Goal: Task Accomplishment & Management: Manage account settings

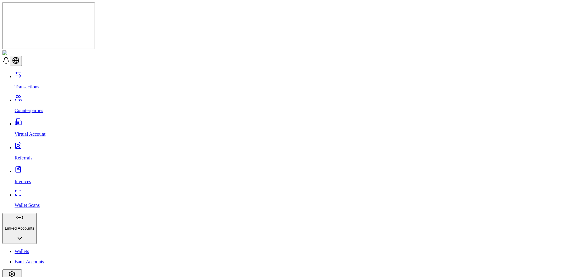
drag, startPoint x: 0, startPoint y: 0, endPoint x: 41, endPoint y: 39, distance: 56.7
click at [41, 108] on p "Counterparties" at bounding box center [298, 110] width 566 height 5
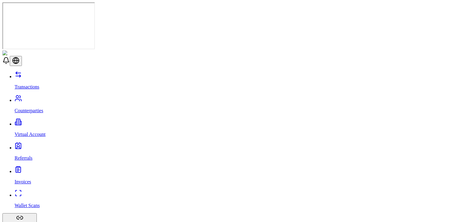
drag, startPoint x: 565, startPoint y: 0, endPoint x: 238, endPoint y: 37, distance: 328.6
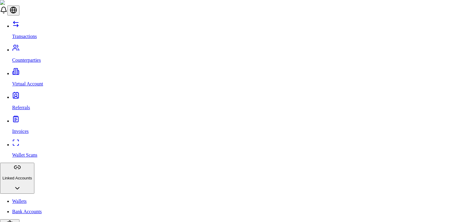
drag, startPoint x: 289, startPoint y: 105, endPoint x: 288, endPoint y: 110, distance: 4.5
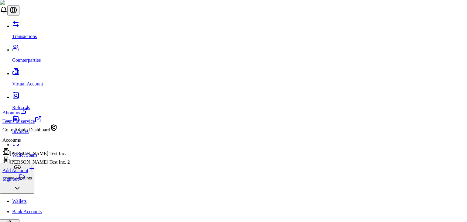
click at [26, 181] on link "Sign out" at bounding box center [14, 178] width 24 height 5
